Goal: Information Seeking & Learning: Learn about a topic

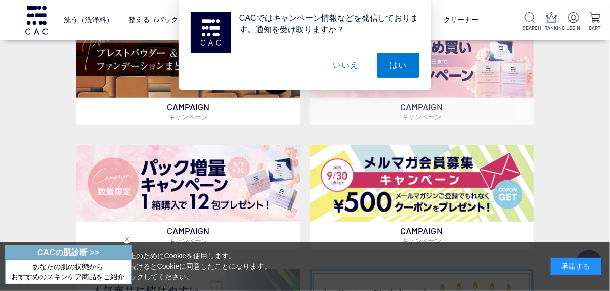
scroll to position [303, 0]
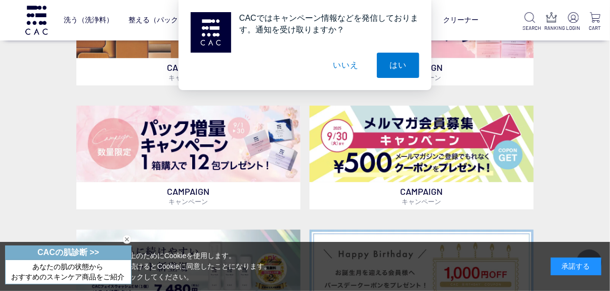
click at [342, 65] on button "いいえ" at bounding box center [345, 65] width 51 height 25
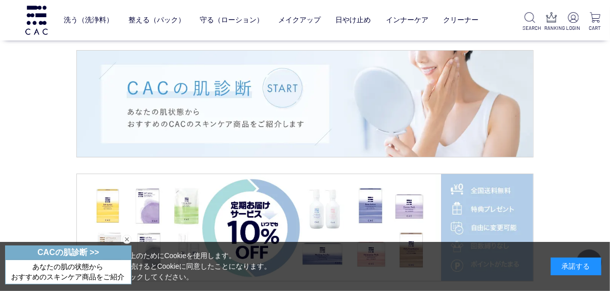
scroll to position [1415, 0]
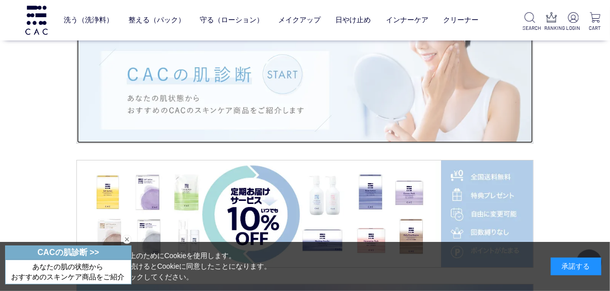
click at [294, 93] on img at bounding box center [305, 90] width 456 height 107
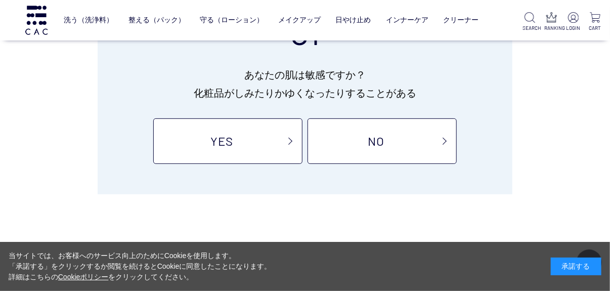
scroll to position [152, 0]
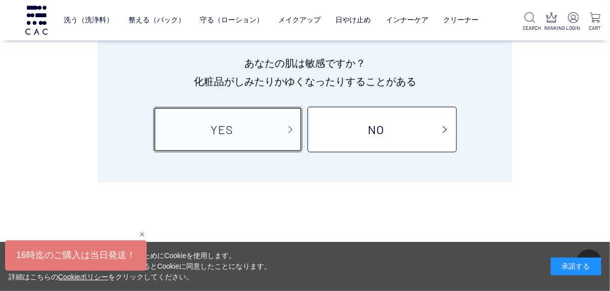
click at [224, 119] on link "YES" at bounding box center [227, 129] width 149 height 45
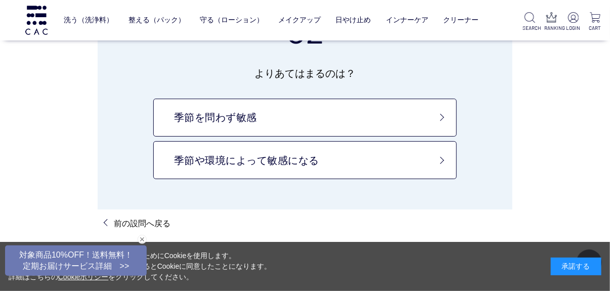
scroll to position [101, 0]
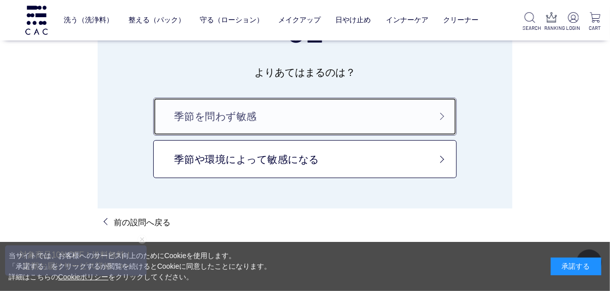
click at [238, 115] on link "季節を問わず敏感" at bounding box center [304, 117] width 303 height 38
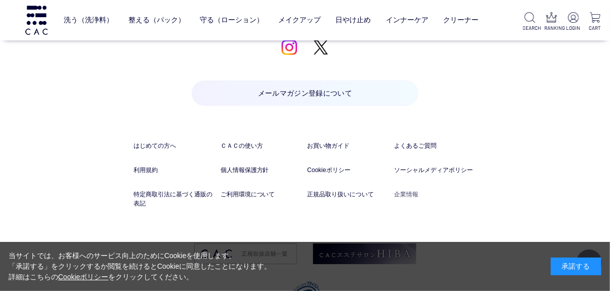
scroll to position [2932, 0]
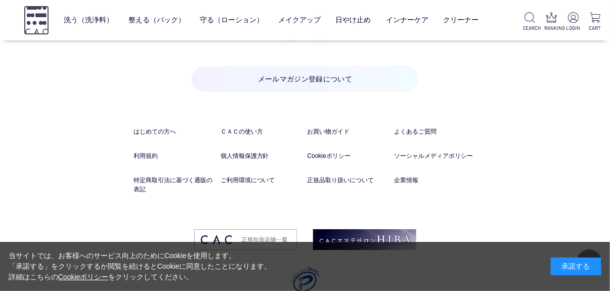
click at [42, 20] on img at bounding box center [36, 20] width 25 height 29
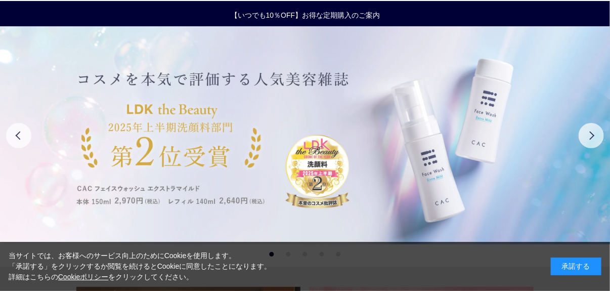
scroll to position [50, 0]
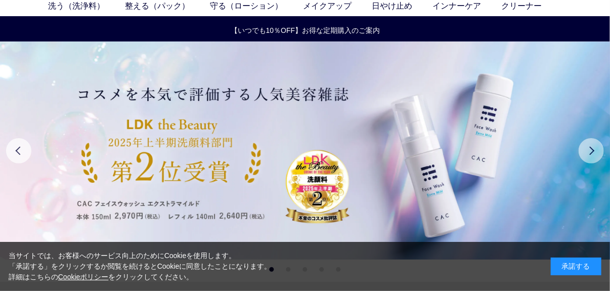
click at [593, 154] on button "Next" at bounding box center [590, 150] width 25 height 25
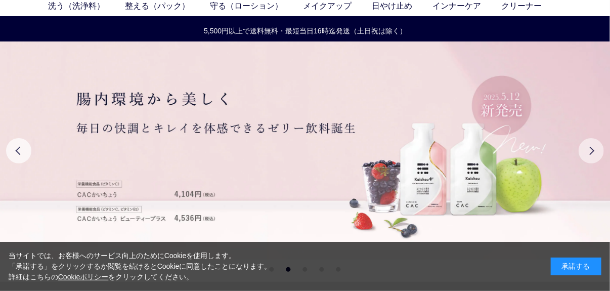
click at [595, 149] on button "Next" at bounding box center [590, 150] width 25 height 25
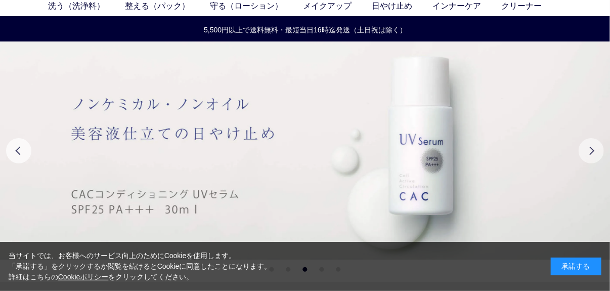
click at [595, 149] on button "Next" at bounding box center [590, 150] width 25 height 25
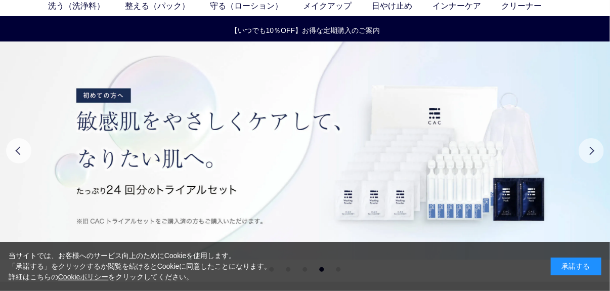
click at [595, 149] on button "Next" at bounding box center [590, 150] width 25 height 25
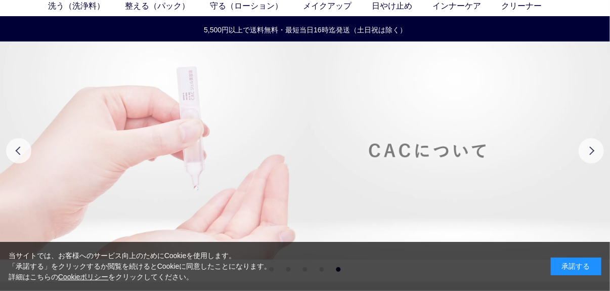
click at [429, 152] on img at bounding box center [305, 150] width 610 height 218
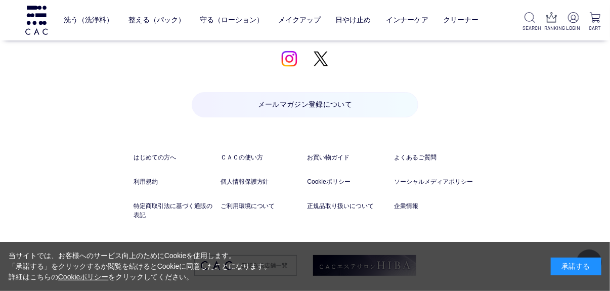
scroll to position [7556, 0]
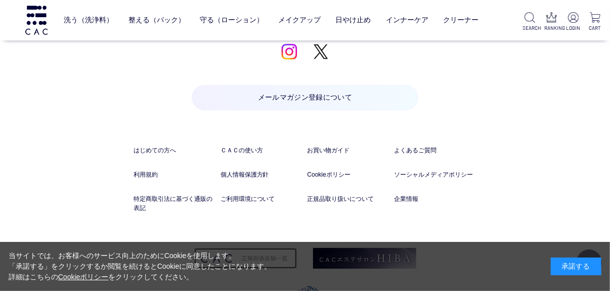
click at [254, 248] on img at bounding box center [245, 258] width 103 height 21
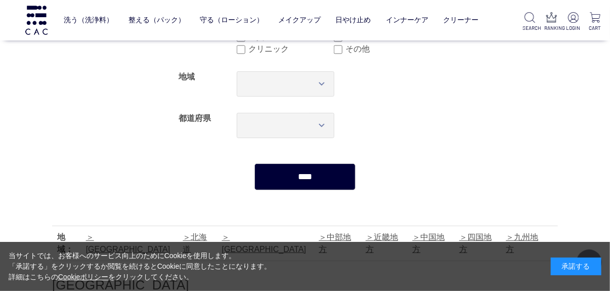
scroll to position [101, 0]
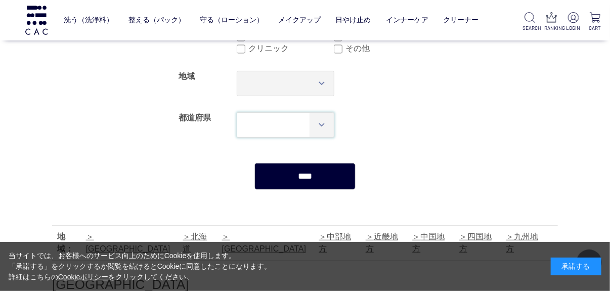
click at [297, 129] on select "*** *** *** *** *** *** *** *** *** *** *** *** **** *** *** *** *** *** *** **…" at bounding box center [286, 124] width 98 height 25
select select "***"
click at [237, 112] on select "*** *** *** *** *** *** *** *** *** *** *** *** **** *** *** *** *** *** *** **…" at bounding box center [286, 124] width 98 height 25
click at [340, 179] on input "****" at bounding box center [304, 176] width 101 height 27
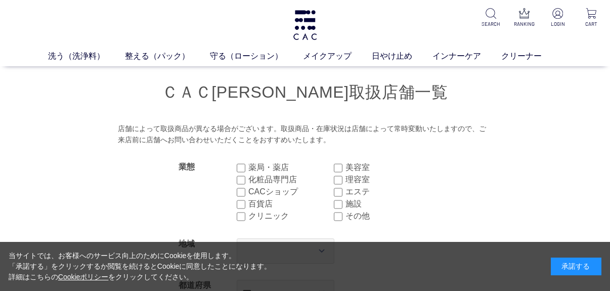
select select "***"
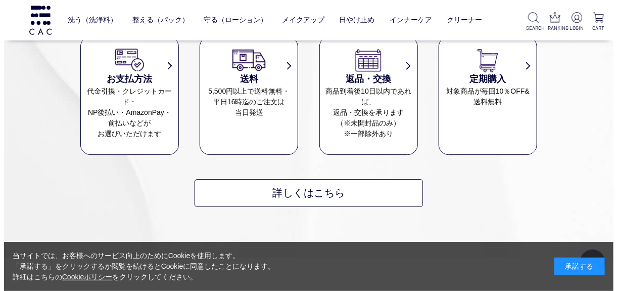
scroll to position [1213, 0]
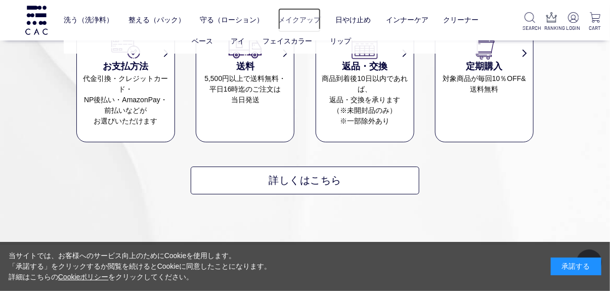
click at [302, 22] on link "メイクアップ" at bounding box center [299, 20] width 42 height 24
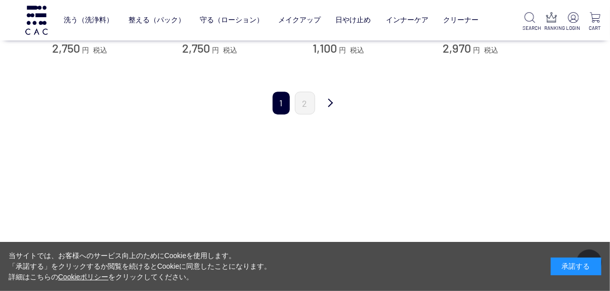
scroll to position [1163, 0]
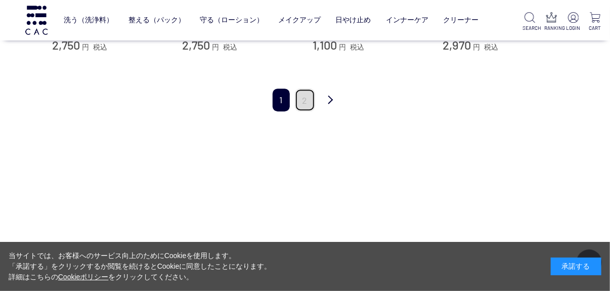
click at [306, 99] on link "2" at bounding box center [305, 99] width 20 height 23
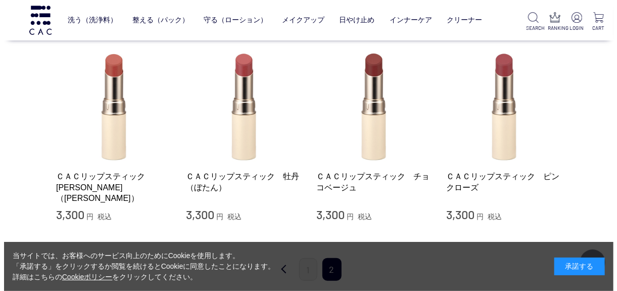
scroll to position [202, 0]
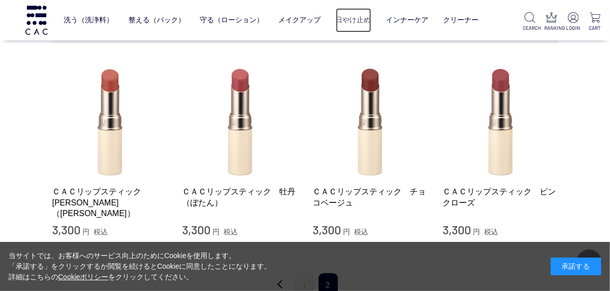
click at [357, 22] on link "日やけ止め" at bounding box center [353, 20] width 35 height 24
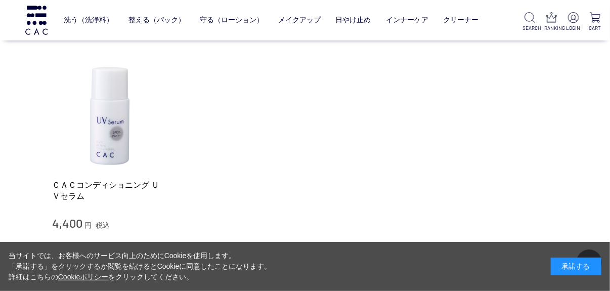
scroll to position [202, 0]
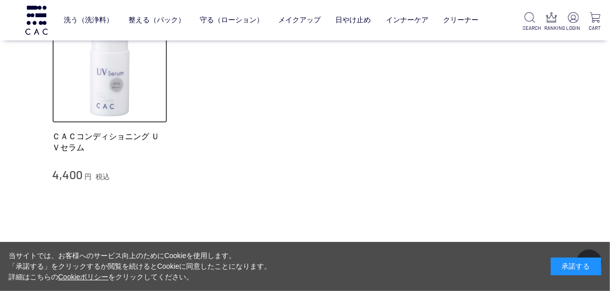
click at [111, 86] on img at bounding box center [109, 65] width 115 height 115
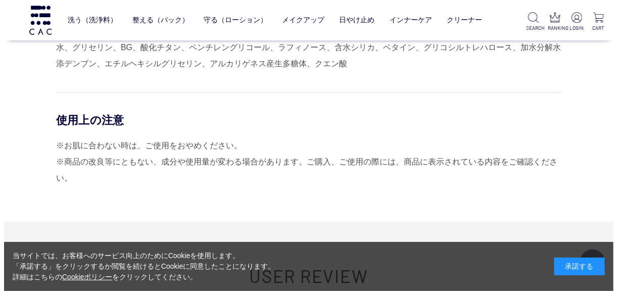
scroll to position [1112, 0]
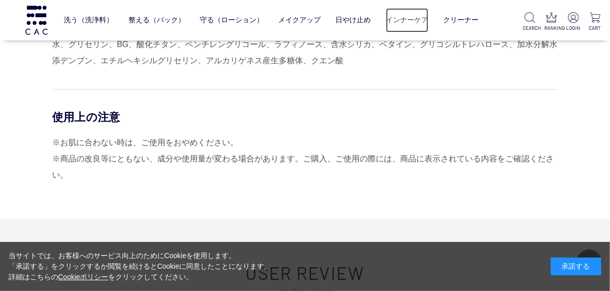
click at [409, 18] on link "インナーケア" at bounding box center [407, 20] width 42 height 24
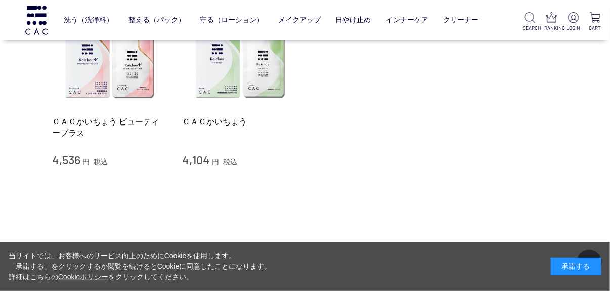
scroll to position [202, 0]
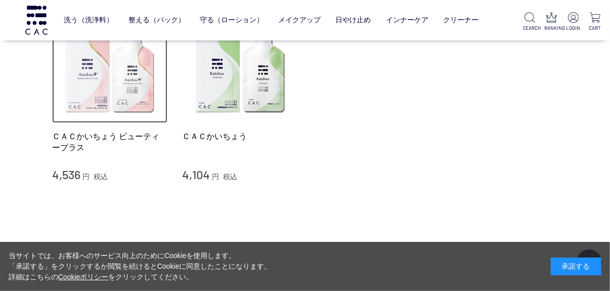
click at [102, 104] on img at bounding box center [109, 65] width 115 height 115
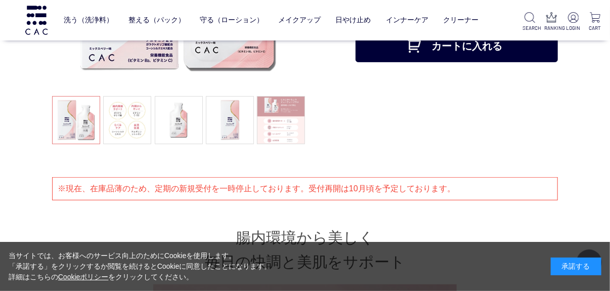
scroll to position [252, 0]
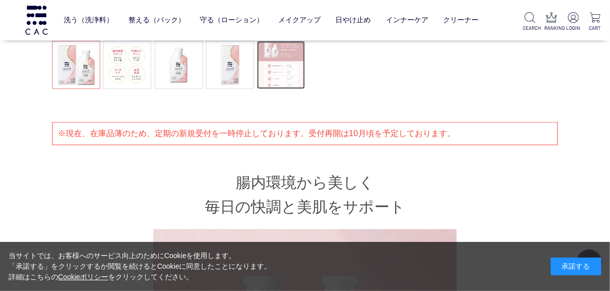
click at [302, 84] on link at bounding box center [281, 65] width 48 height 48
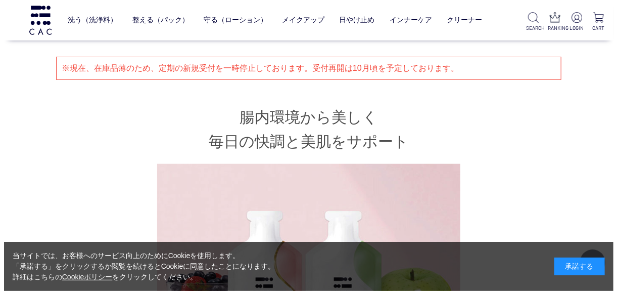
scroll to position [404, 0]
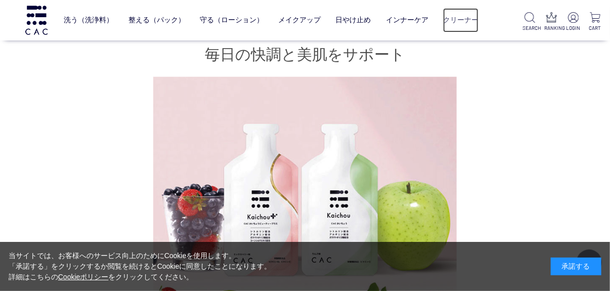
click at [468, 22] on link "クリーナー" at bounding box center [460, 20] width 35 height 24
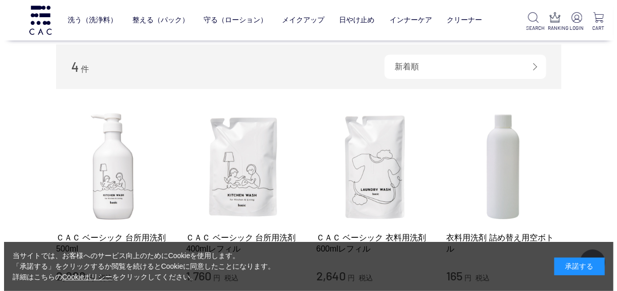
scroll to position [202, 0]
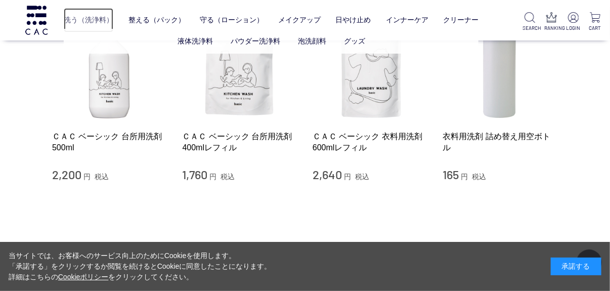
click at [95, 22] on link "洗う（洗浄料）" at bounding box center [89, 20] width 50 height 24
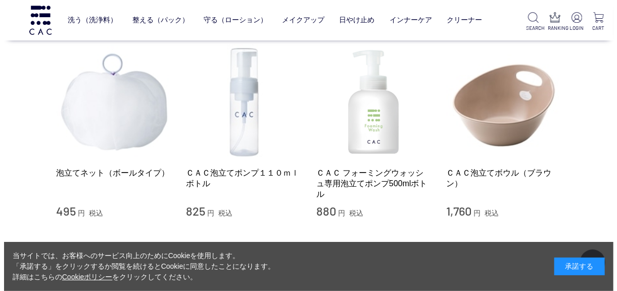
scroll to position [859, 0]
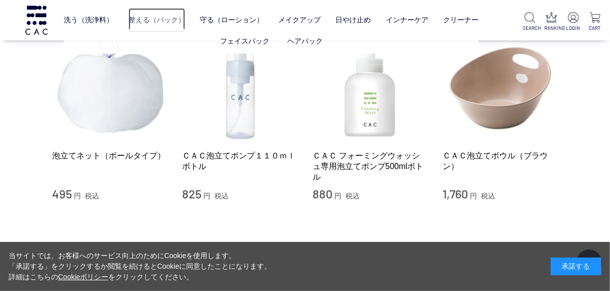
click at [142, 21] on link "整える（パック）" at bounding box center [156, 20] width 57 height 24
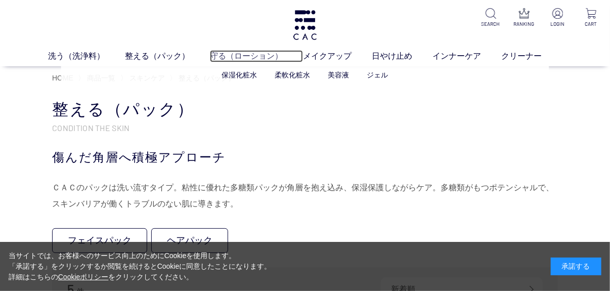
click at [252, 57] on link "守る（ローション）" at bounding box center [256, 56] width 93 height 12
